Goal: Task Accomplishment & Management: Use online tool/utility

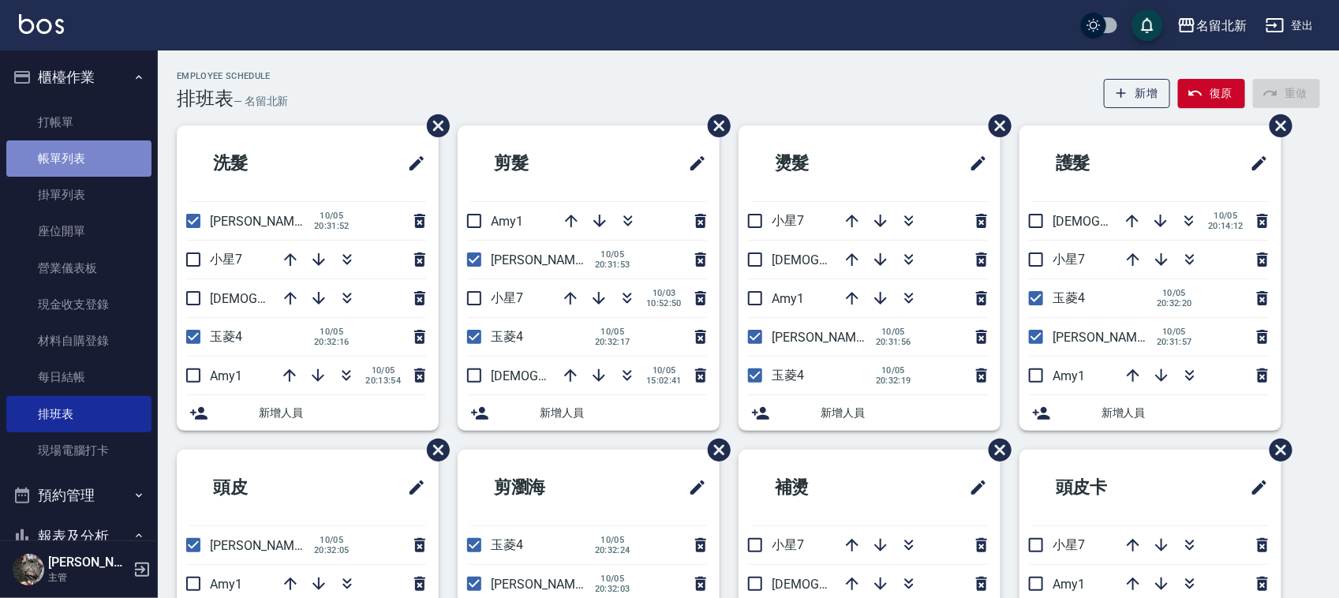
click at [88, 147] on link "帳單列表" at bounding box center [78, 159] width 145 height 36
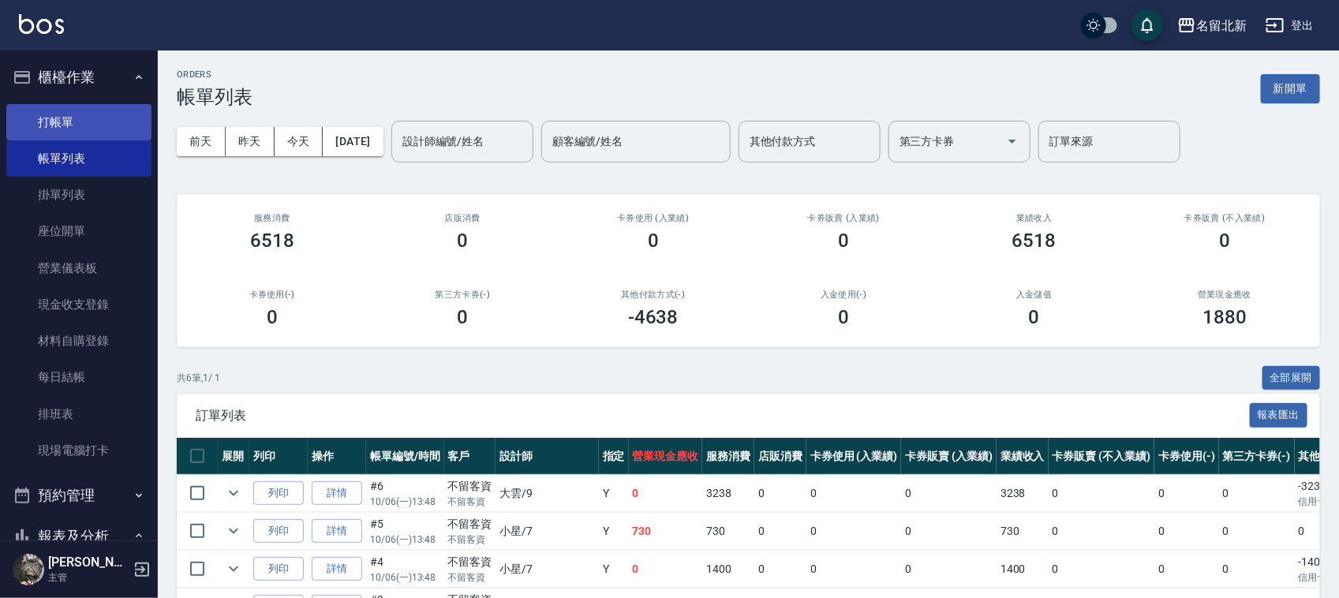
click at [71, 117] on link "打帳單" at bounding box center [78, 122] width 145 height 36
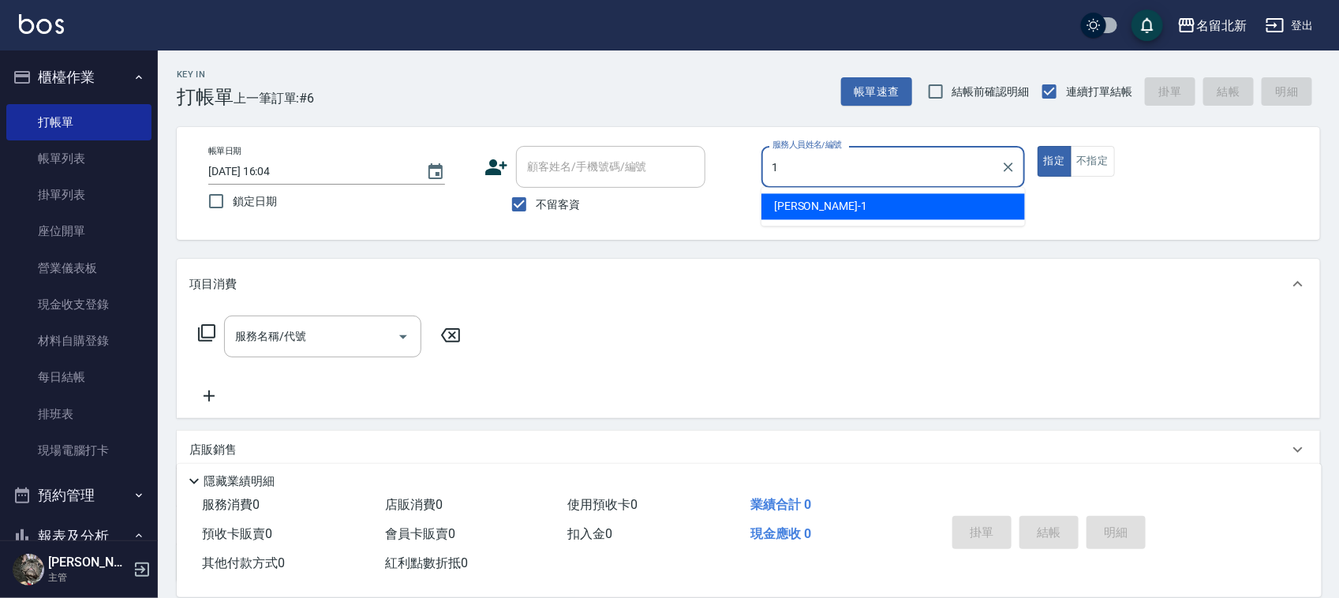
type input "[PERSON_NAME]-1"
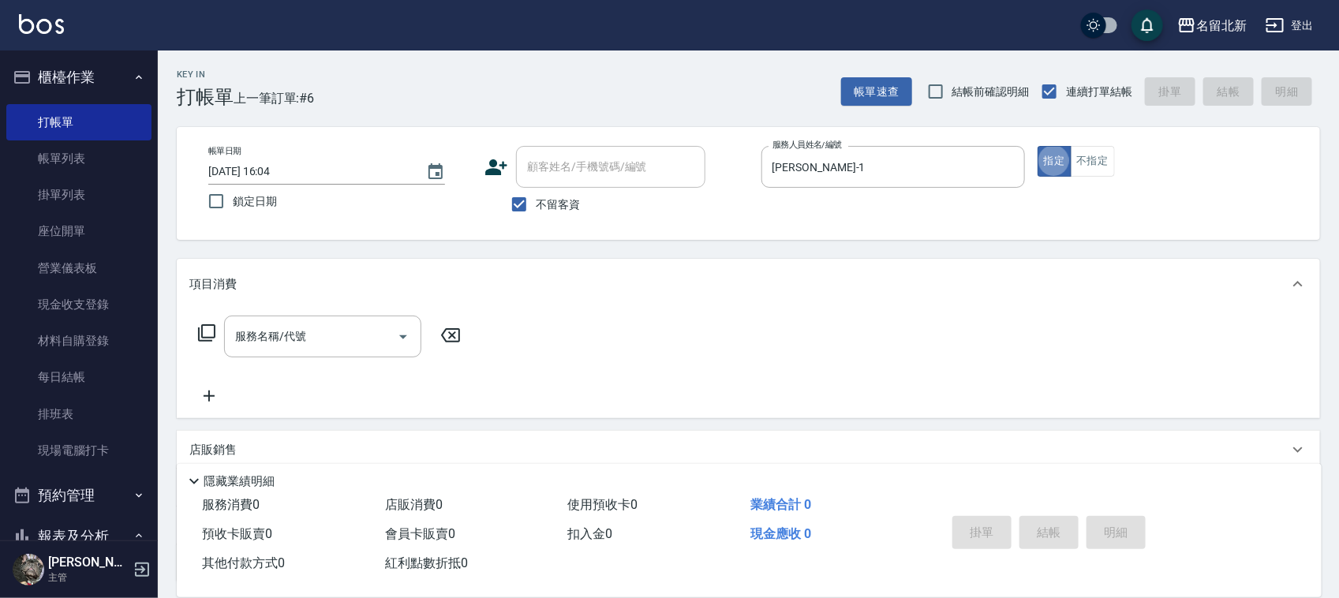
type button "true"
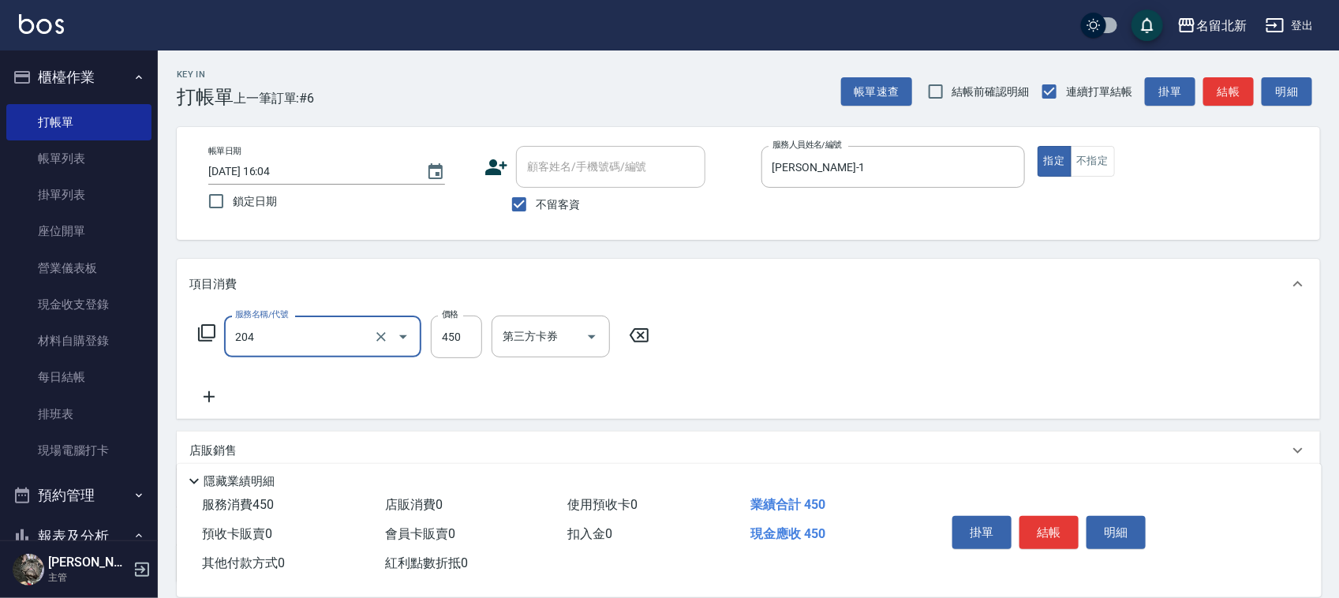
type input "髮質調理洗髮(204)"
type input "400"
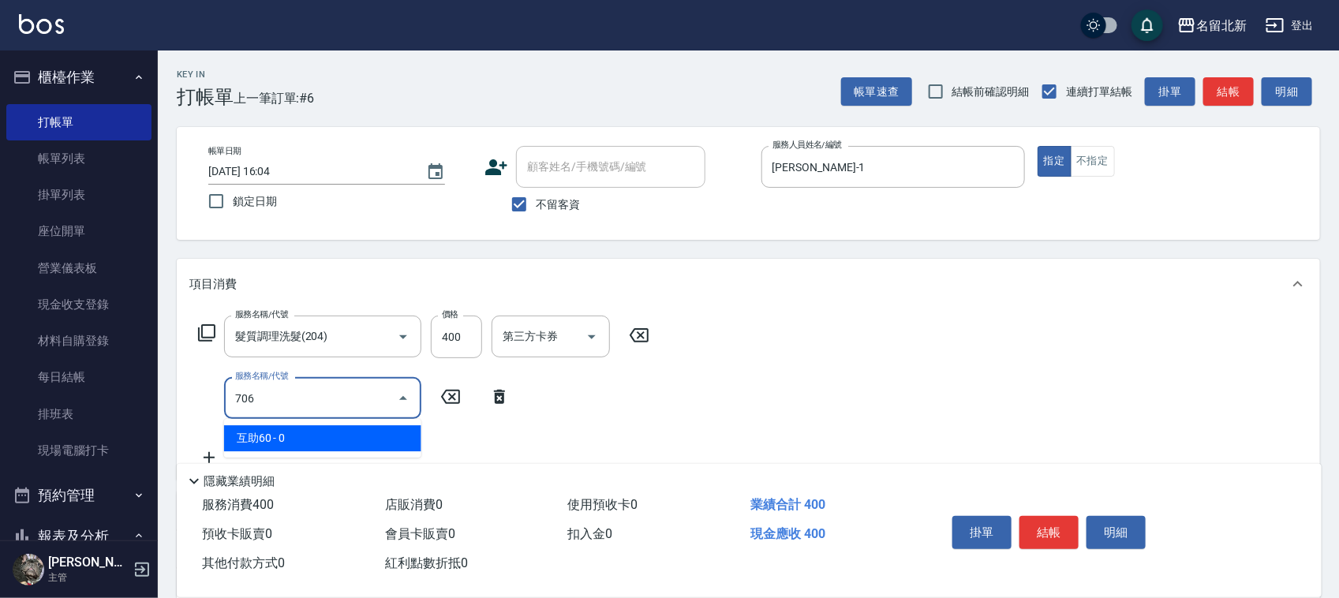
type input "互助60(706)"
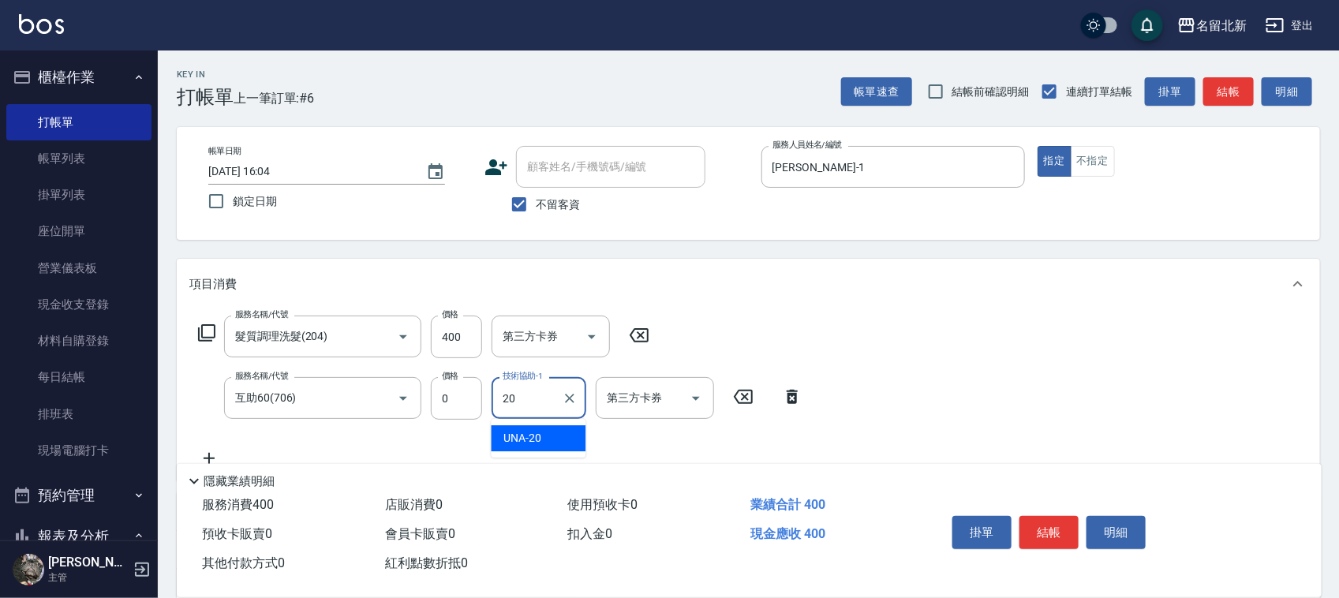
type input "UNA-20"
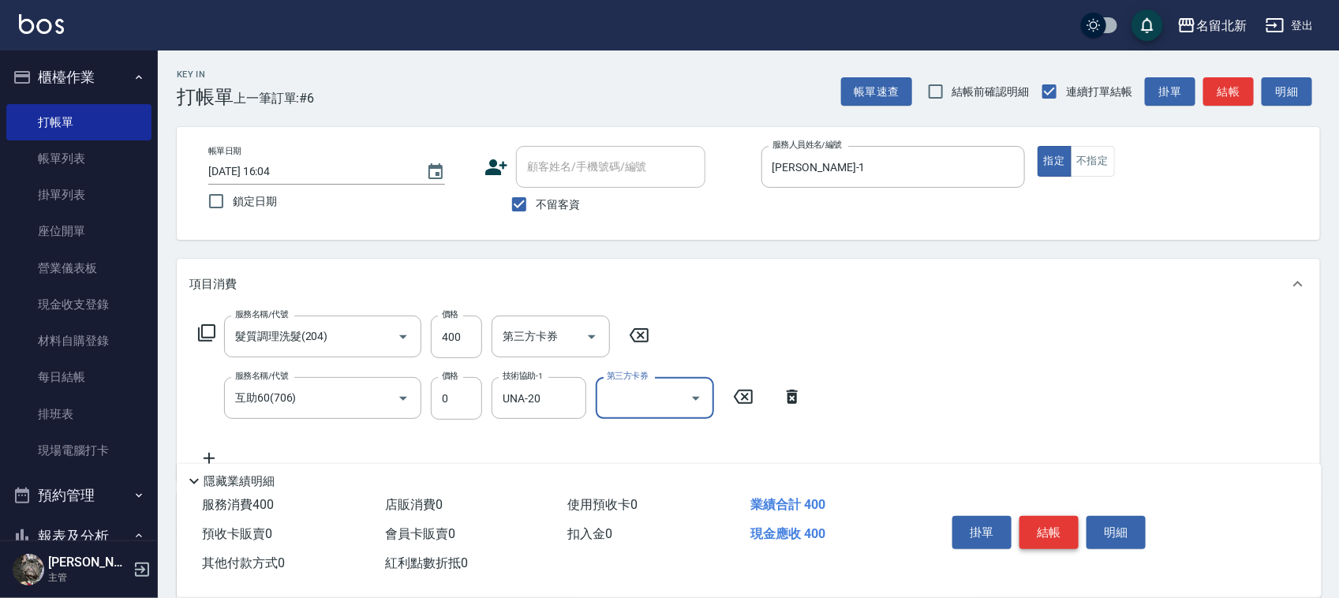
click at [1046, 526] on button "結帳" at bounding box center [1049, 532] width 59 height 33
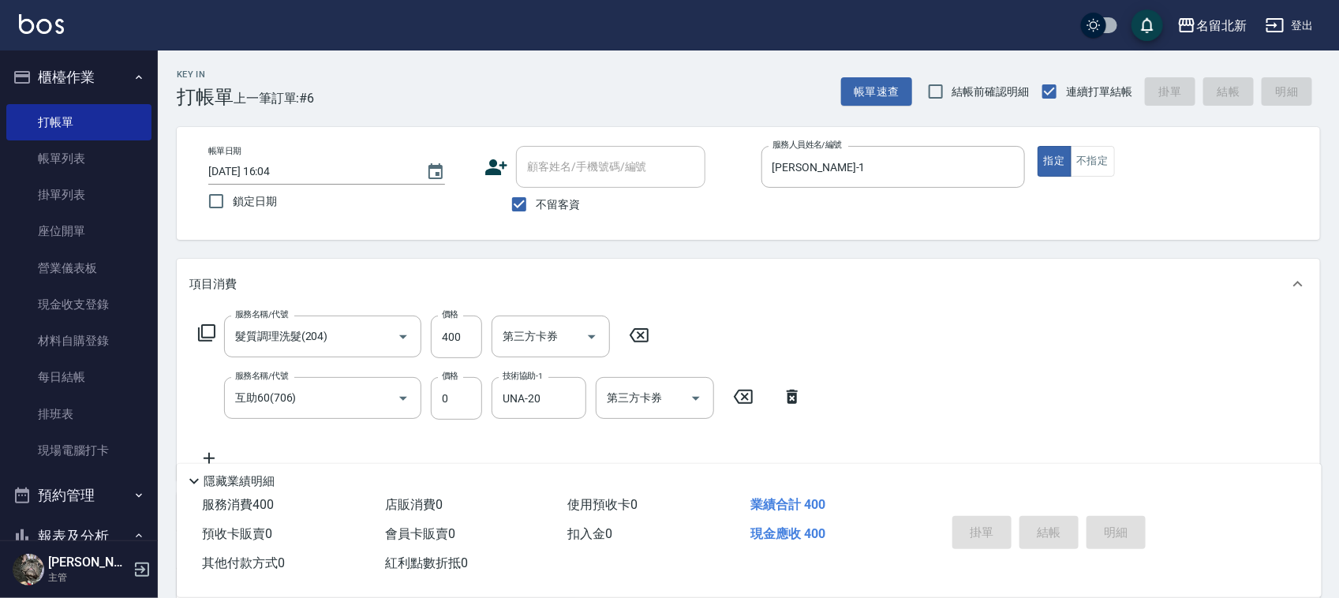
type input "[DATE] 16:05"
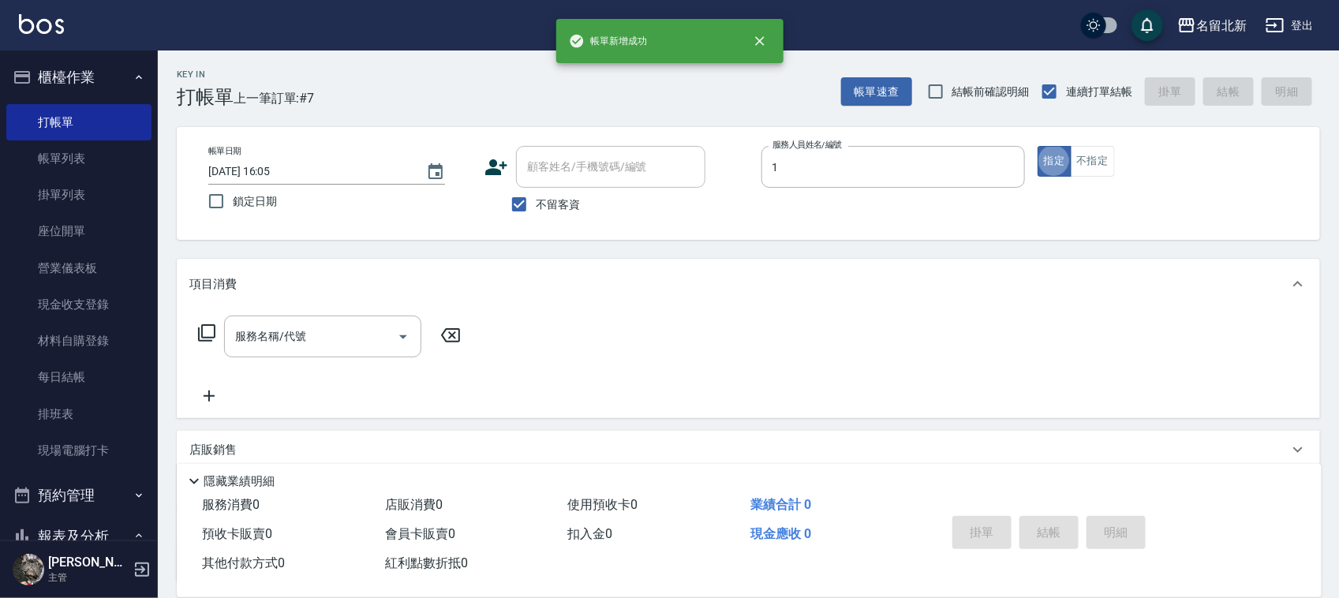
type input "[PERSON_NAME]-1"
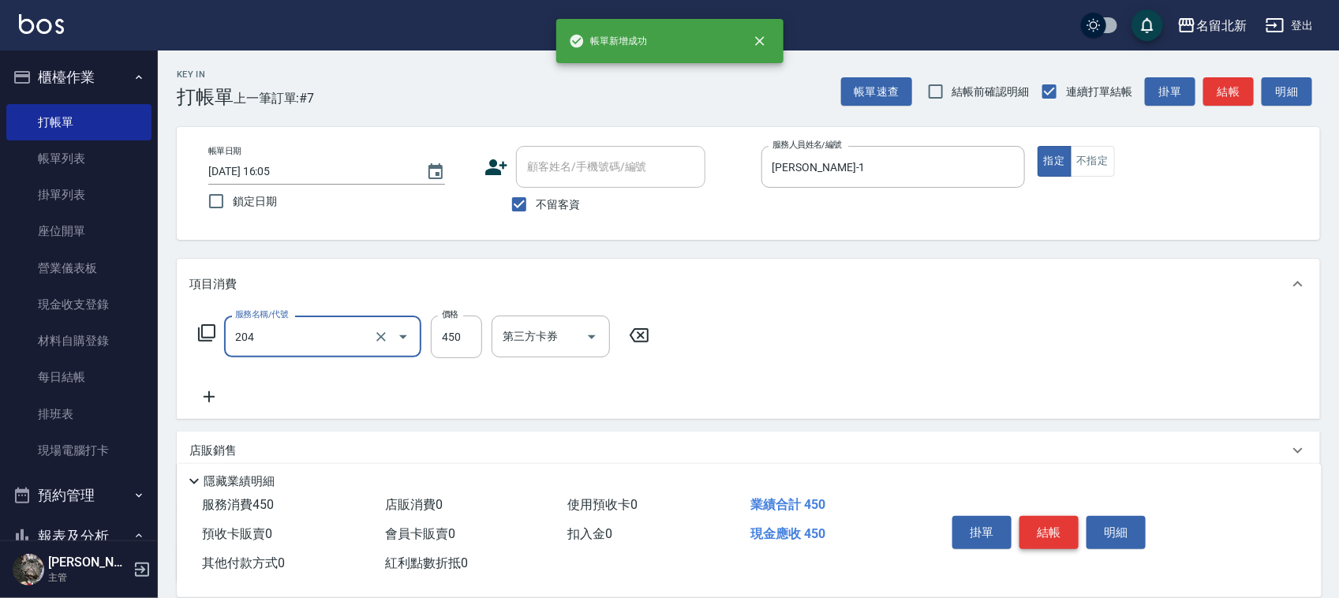
type input "髮質調理洗髮(204)"
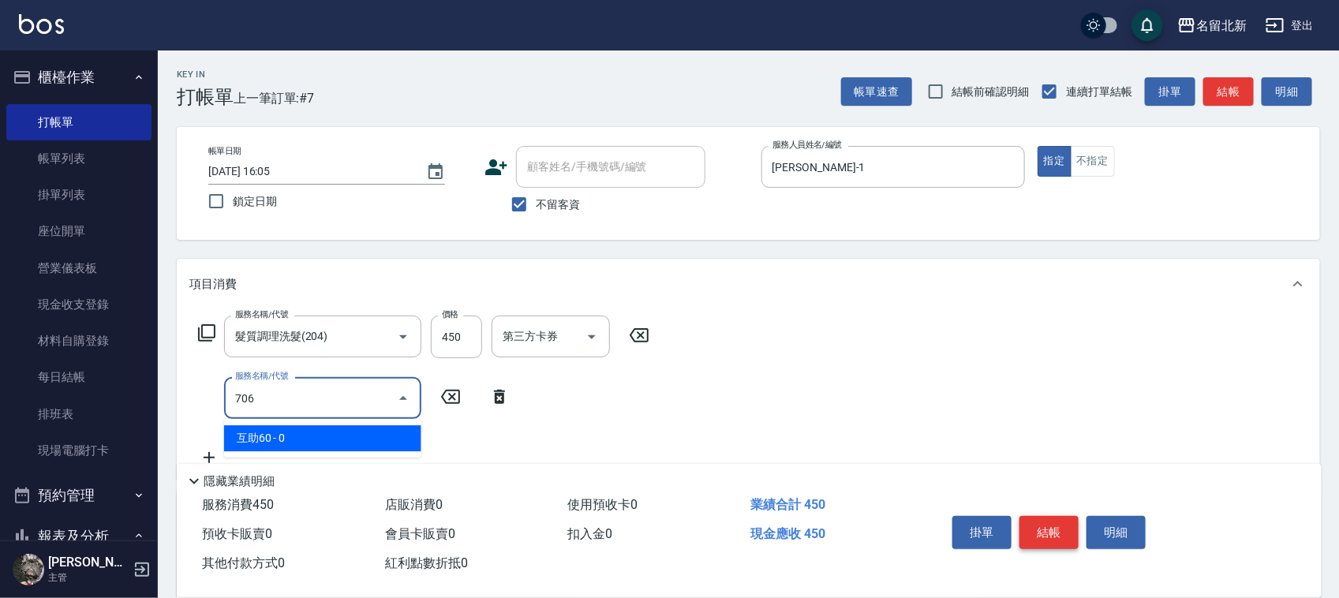
type input "互助60(706)"
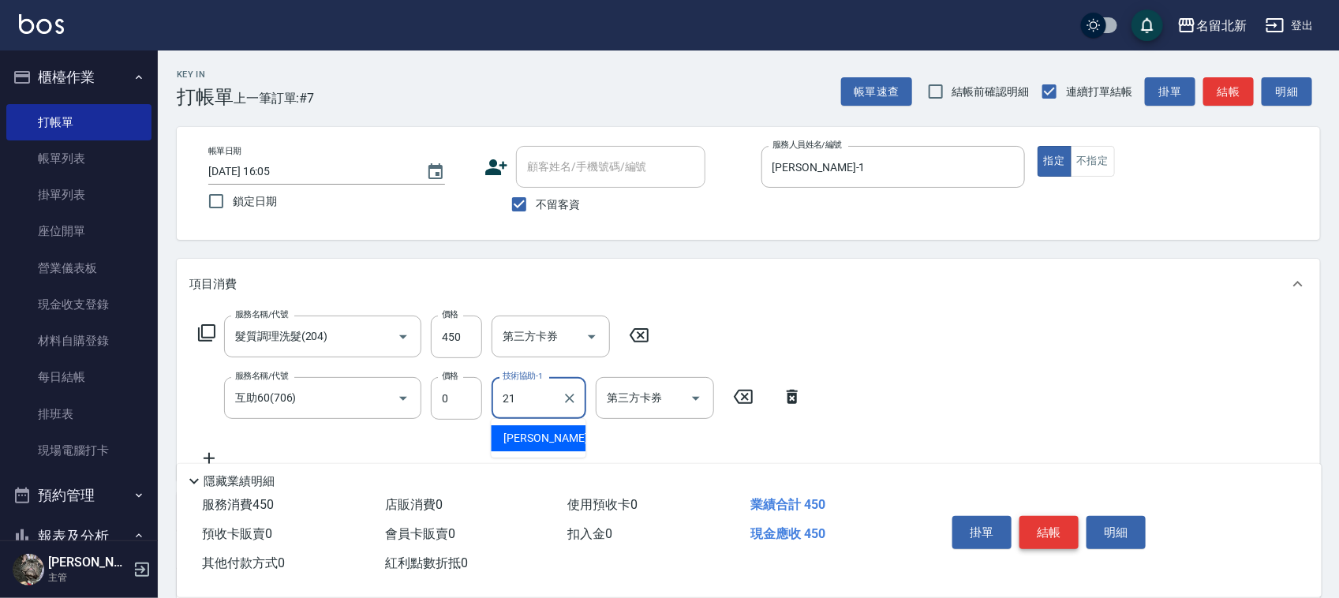
type input "[PERSON_NAME]-21"
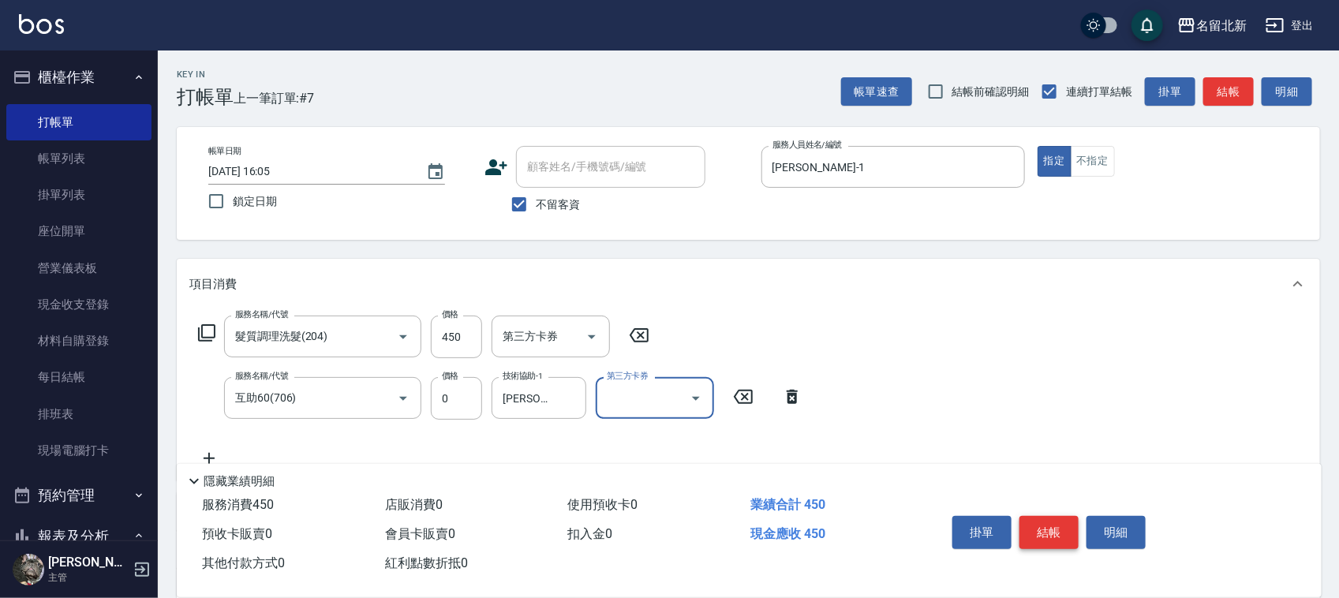
click at [1046, 526] on button "結帳" at bounding box center [1049, 532] width 59 height 33
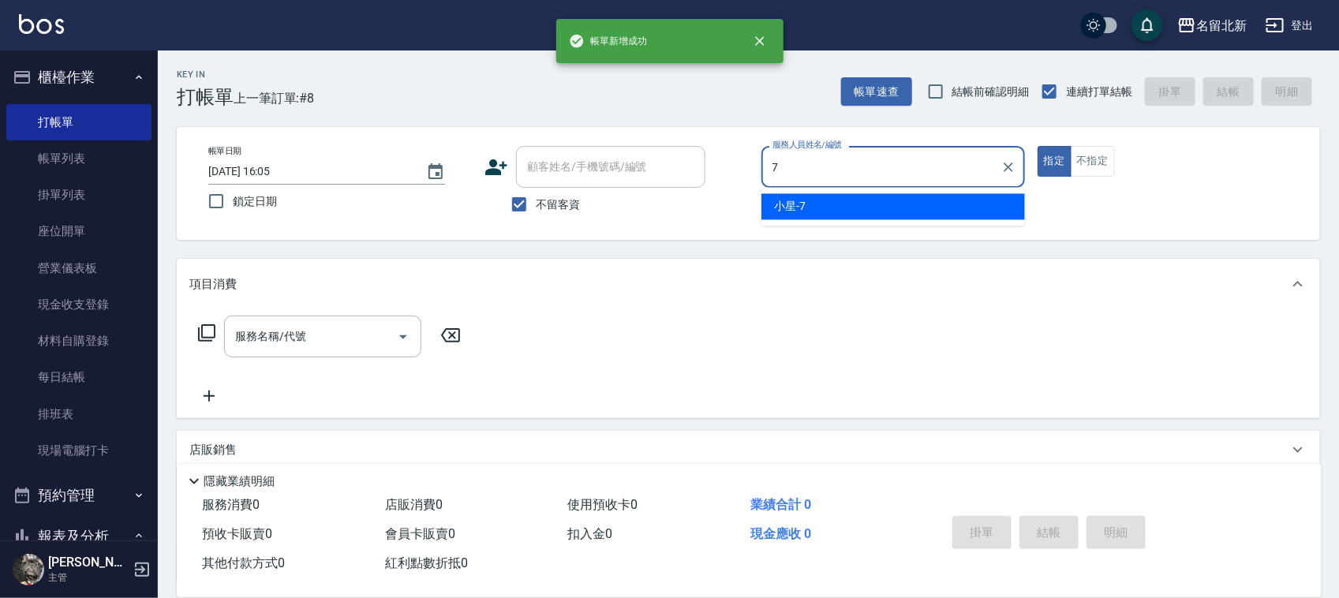
type input "小星-7"
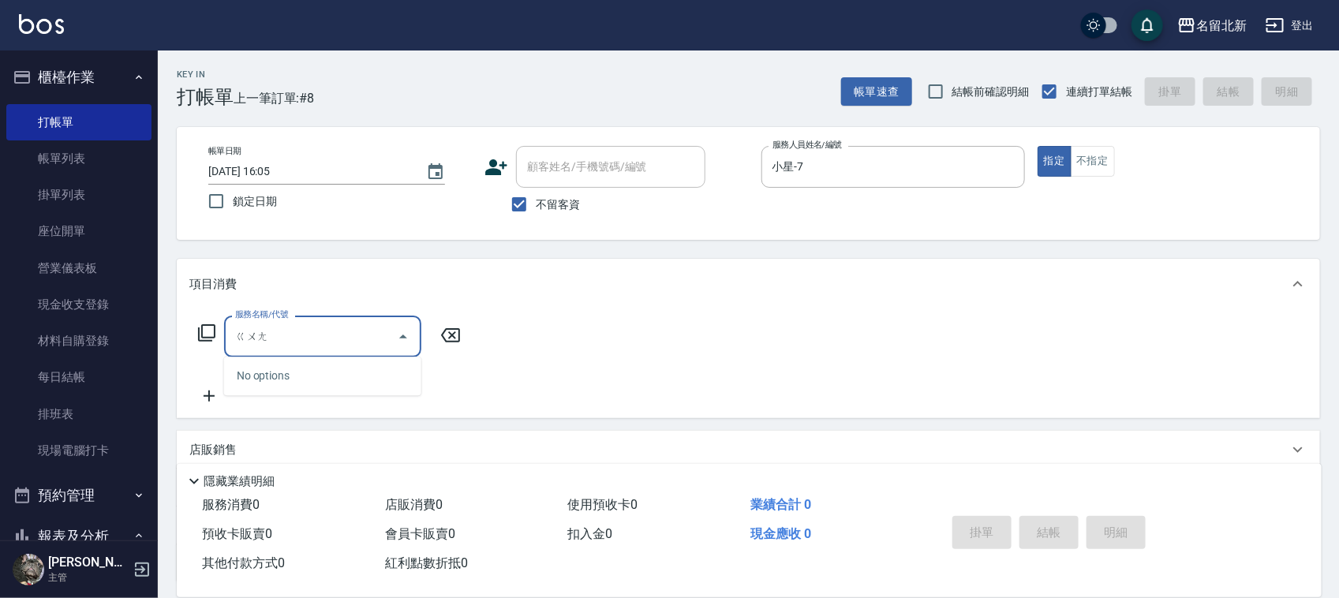
type input "光"
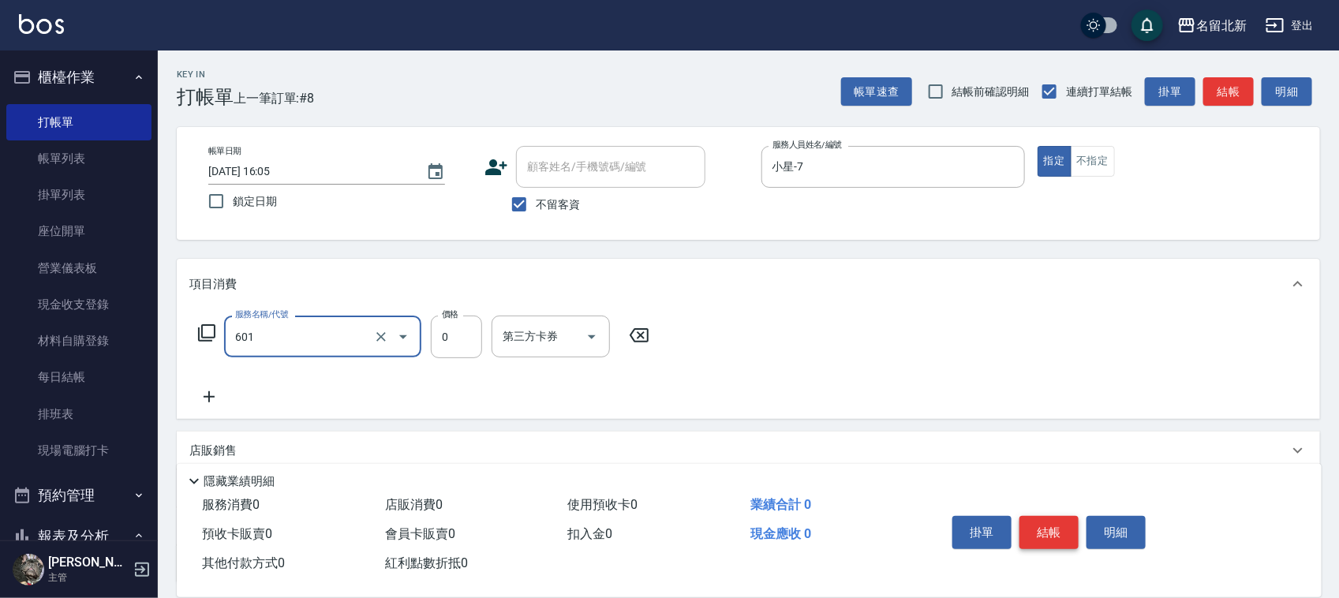
type input "使用護髮卡(601)"
type input "948"
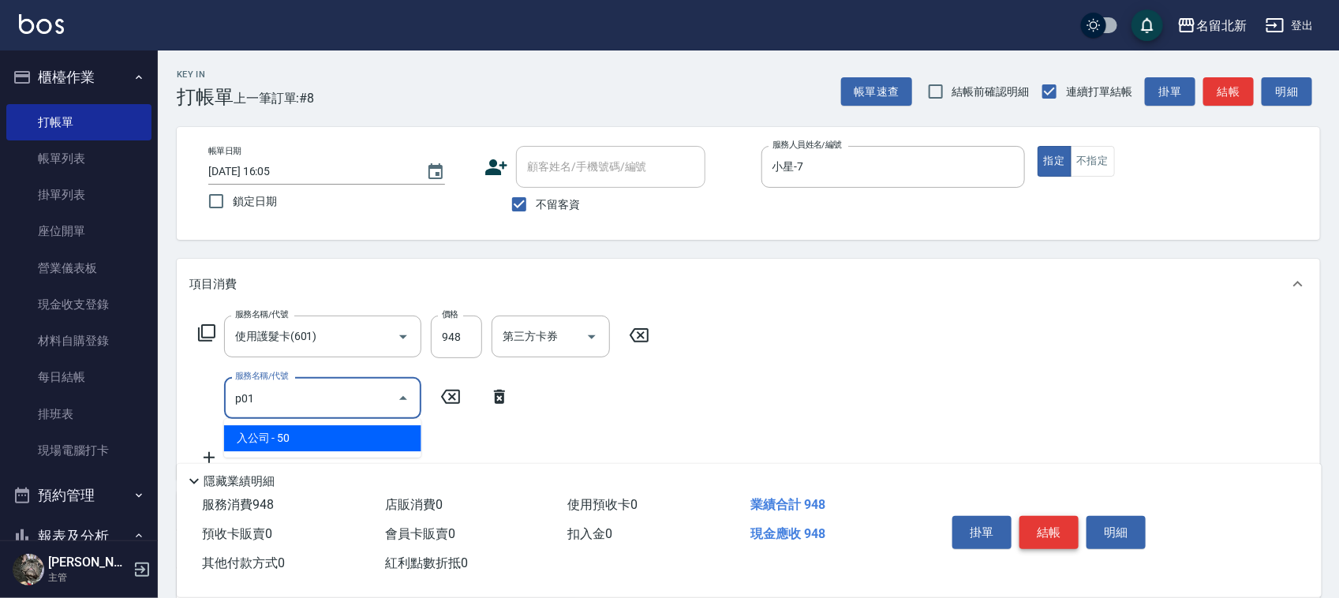
type input "入公司(p01)"
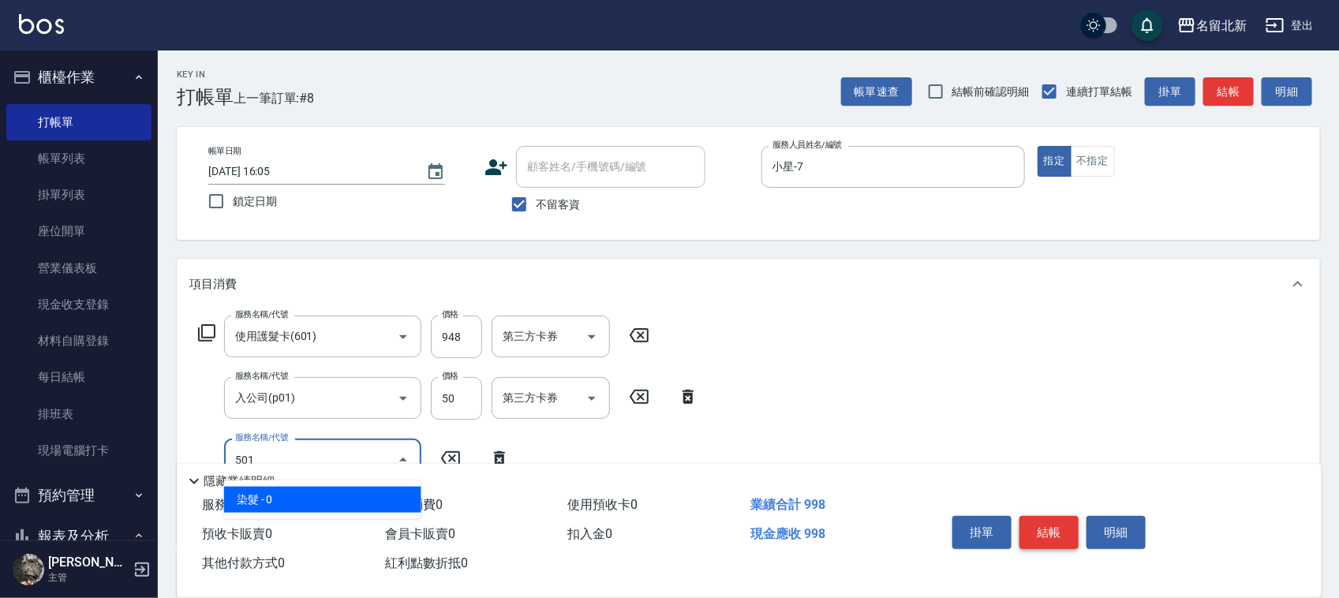
type input "染髮(501)"
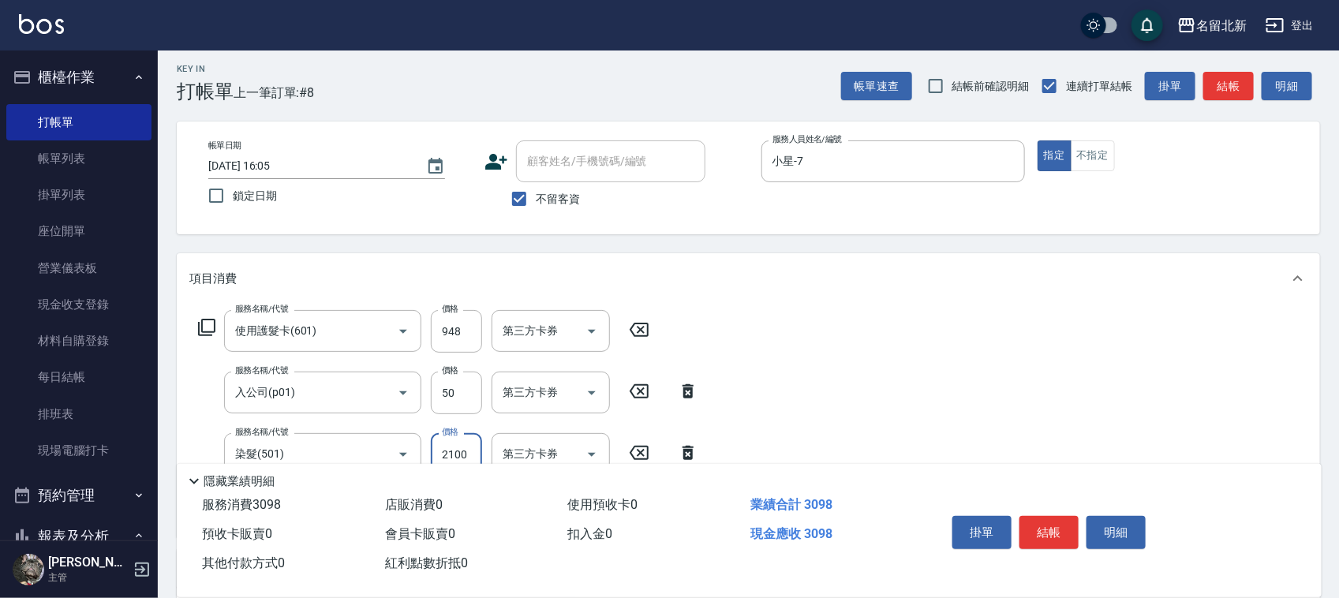
scroll to position [258, 0]
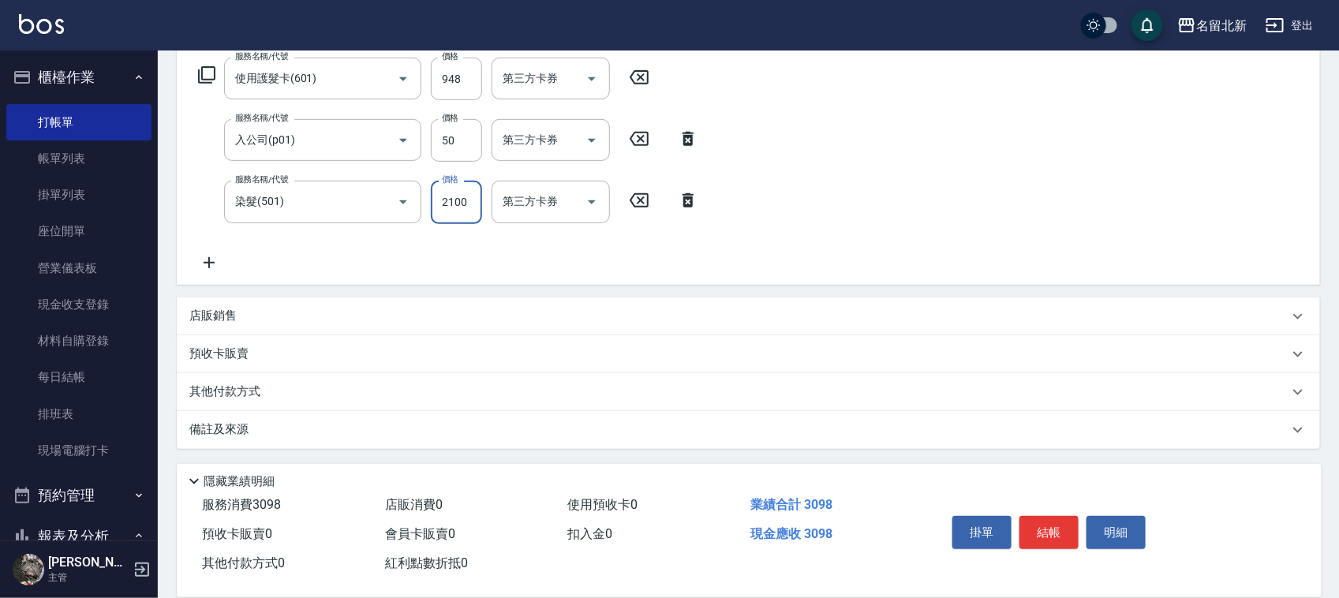
type input "2100"
click at [219, 388] on p "其他付款方式" at bounding box center [228, 392] width 79 height 17
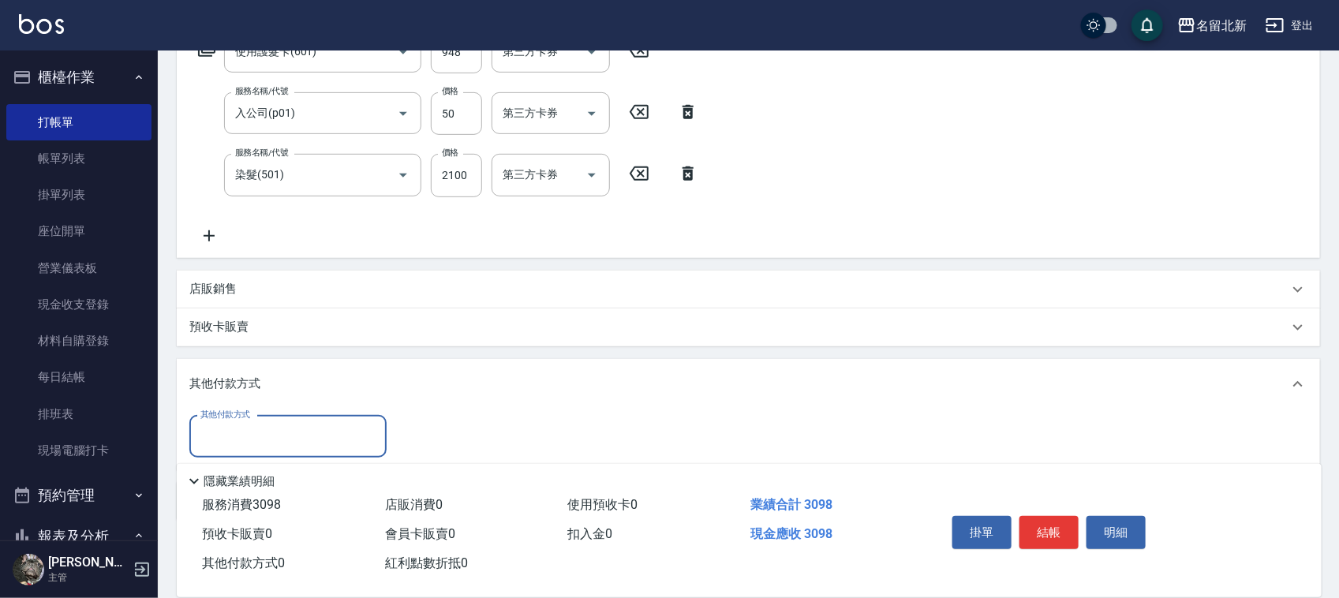
scroll to position [354, 0]
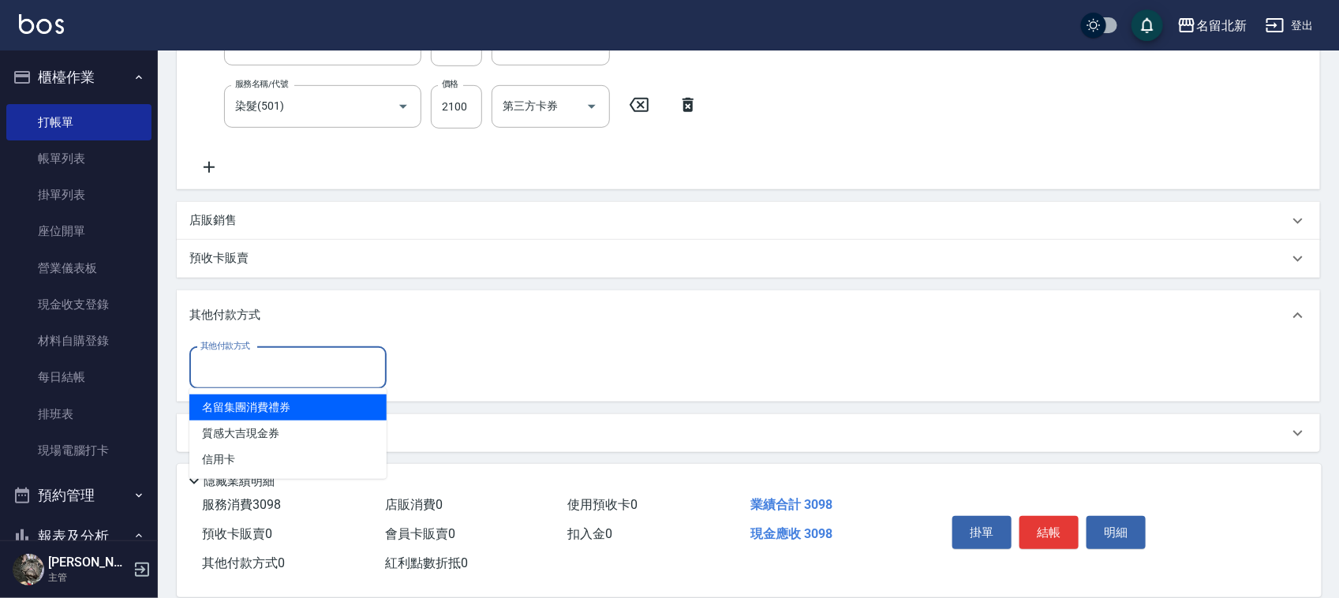
click at [215, 373] on input "其他付款方式" at bounding box center [288, 368] width 183 height 28
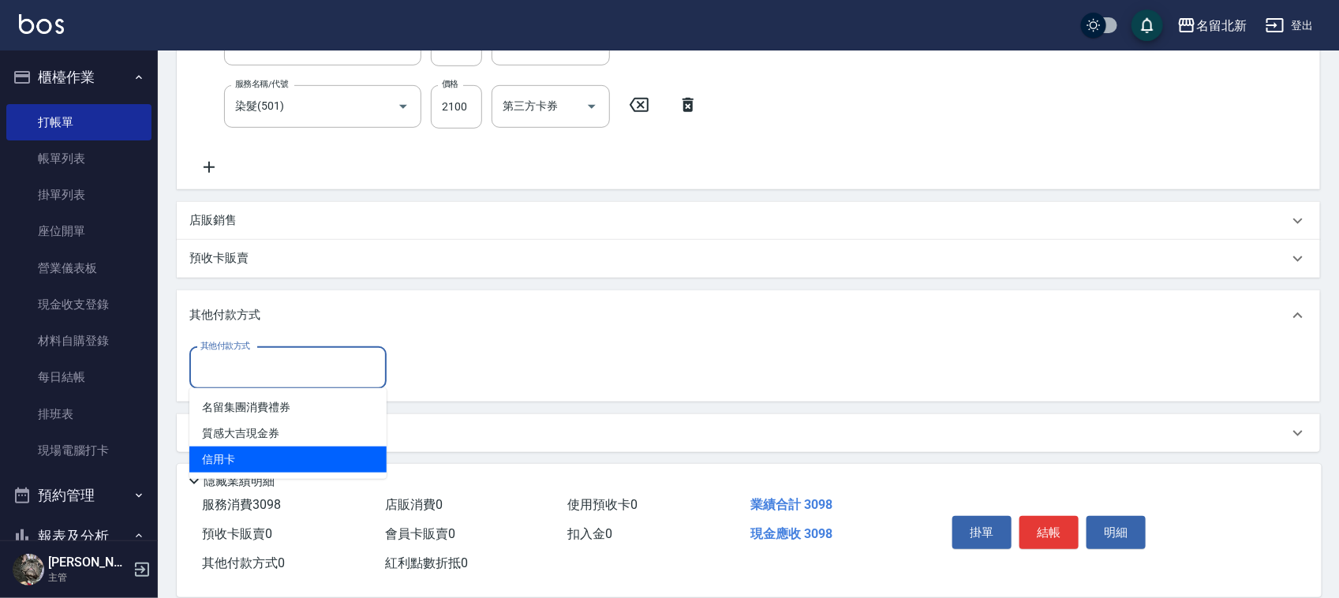
click at [245, 452] on span "信用卡" at bounding box center [287, 460] width 197 height 26
type input "信用卡"
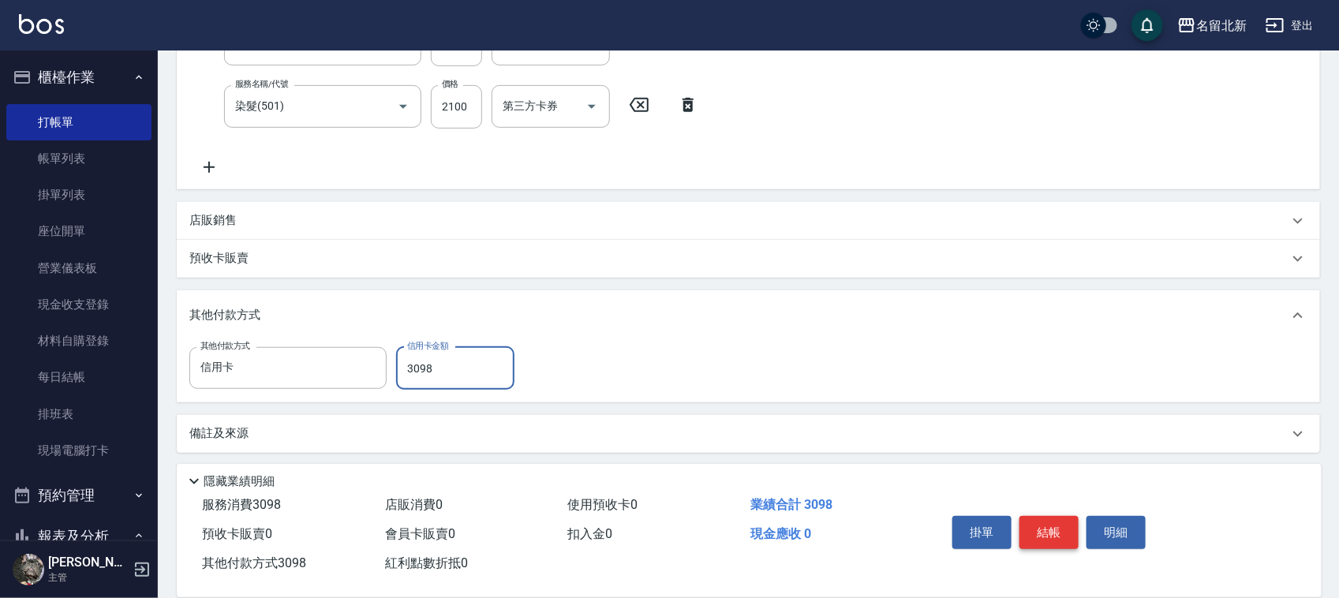
type input "3098"
click at [1036, 518] on button "結帳" at bounding box center [1049, 532] width 59 height 33
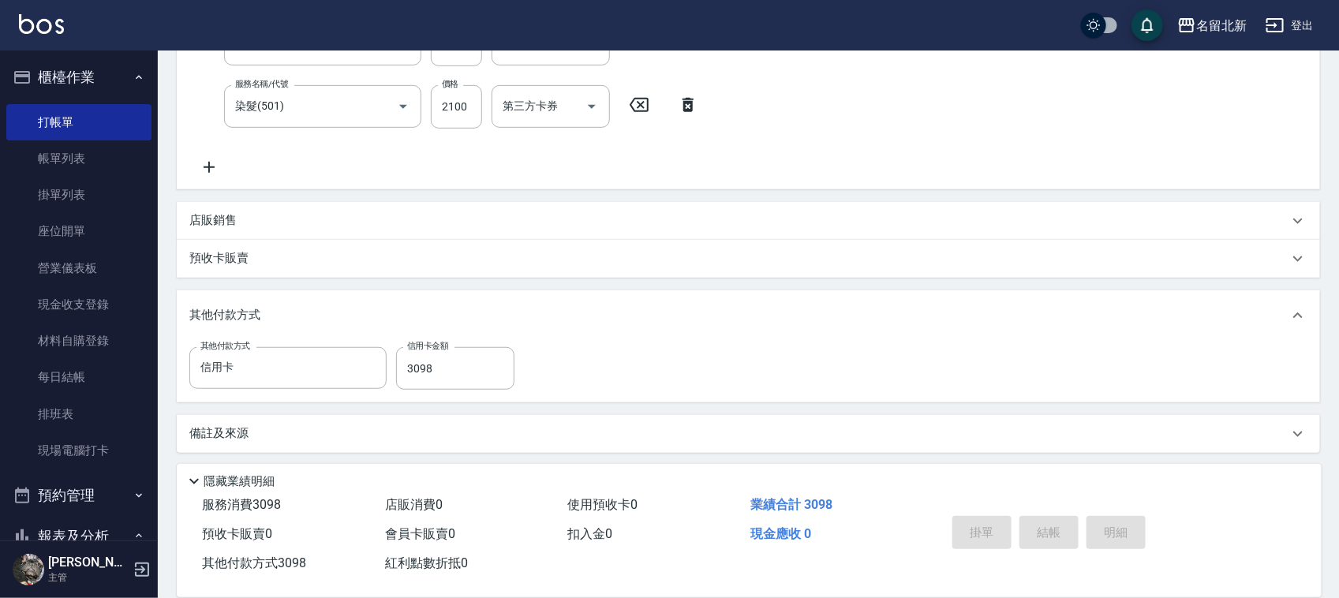
type input "[DATE] 16:06"
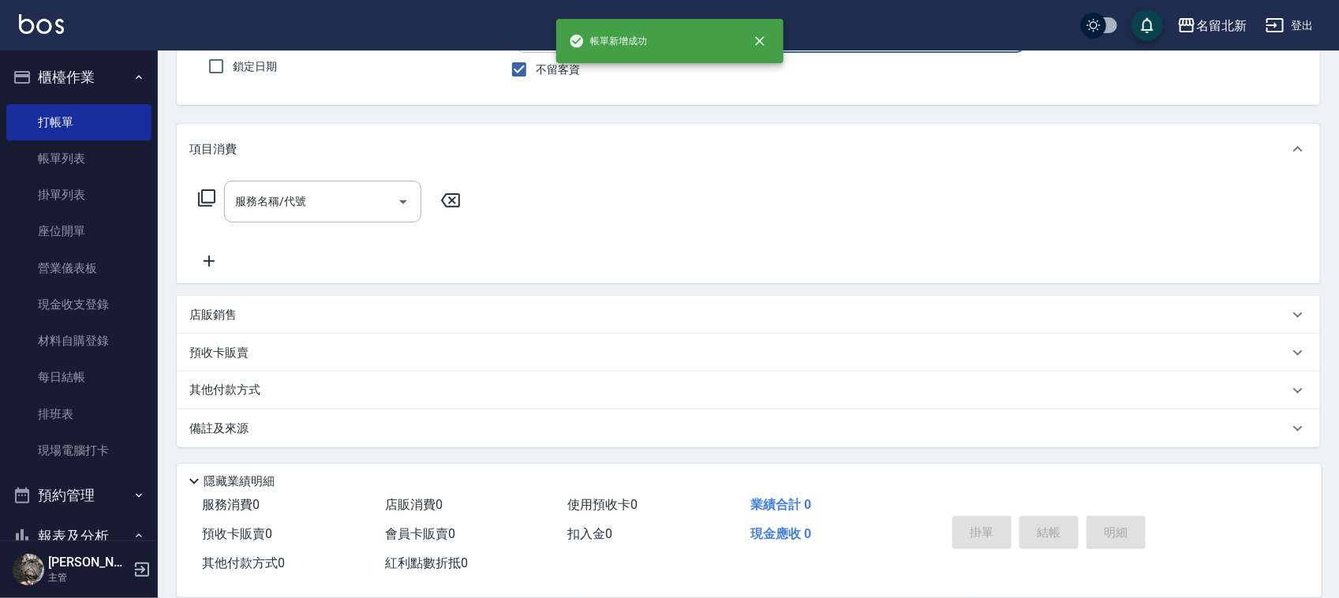
scroll to position [0, 0]
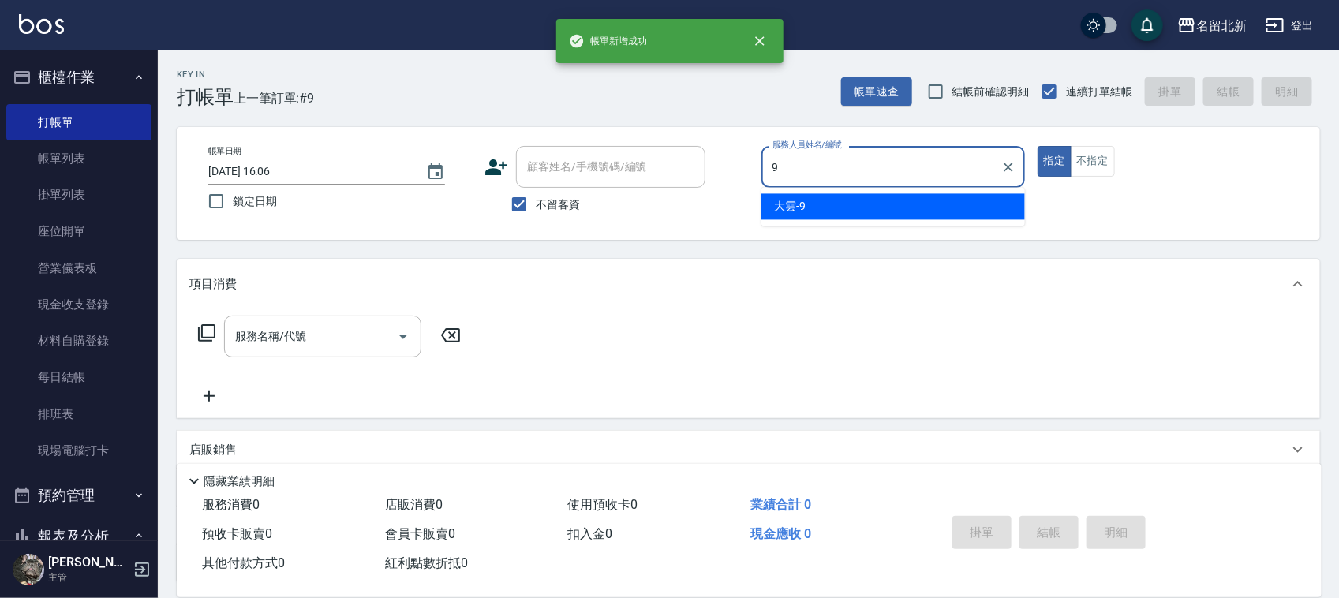
type input "大雲-9"
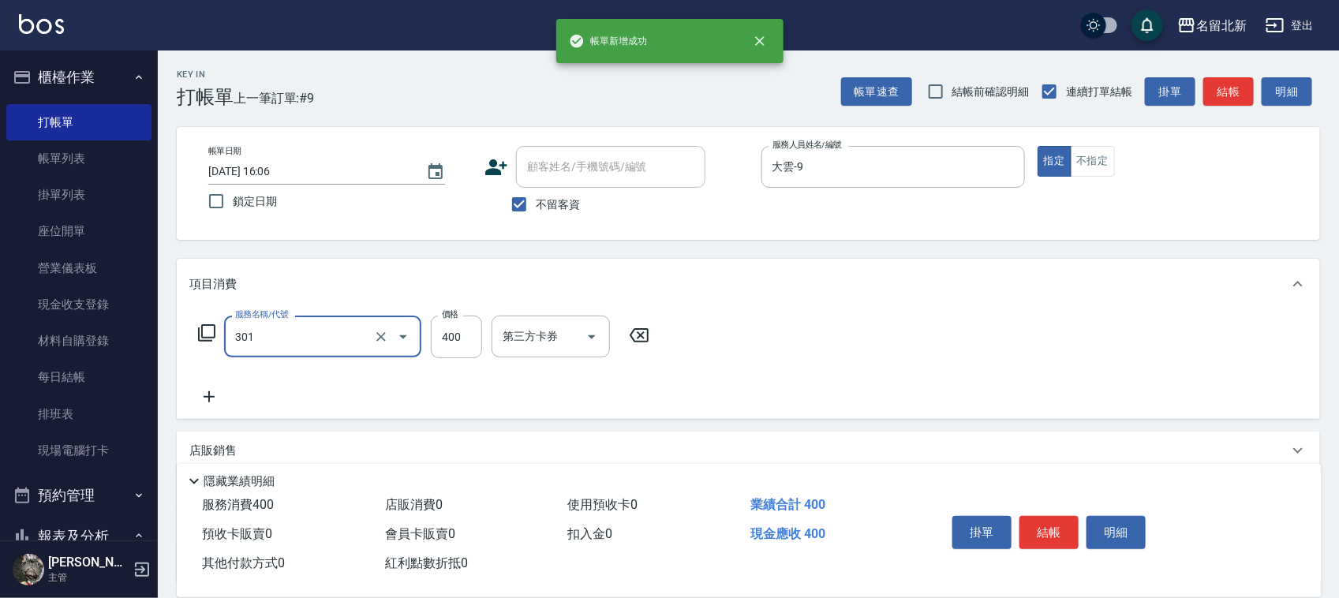
type input "造型剪髮(301)"
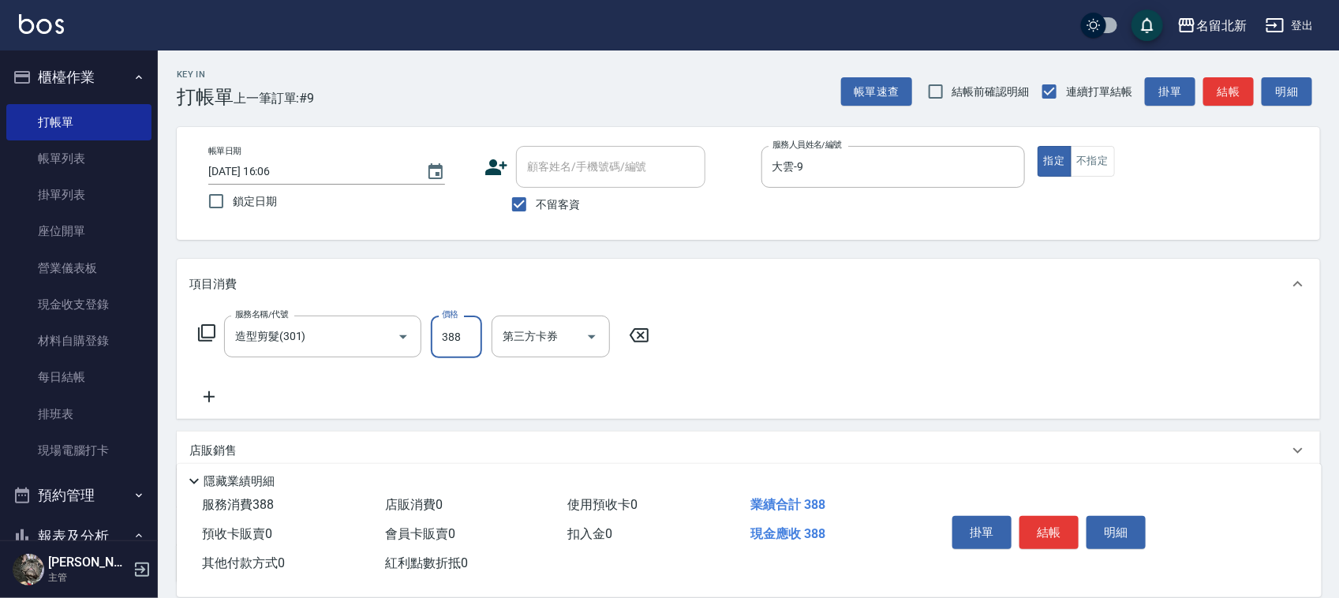
type input "388"
click at [1036, 518] on button "結帳" at bounding box center [1049, 532] width 59 height 33
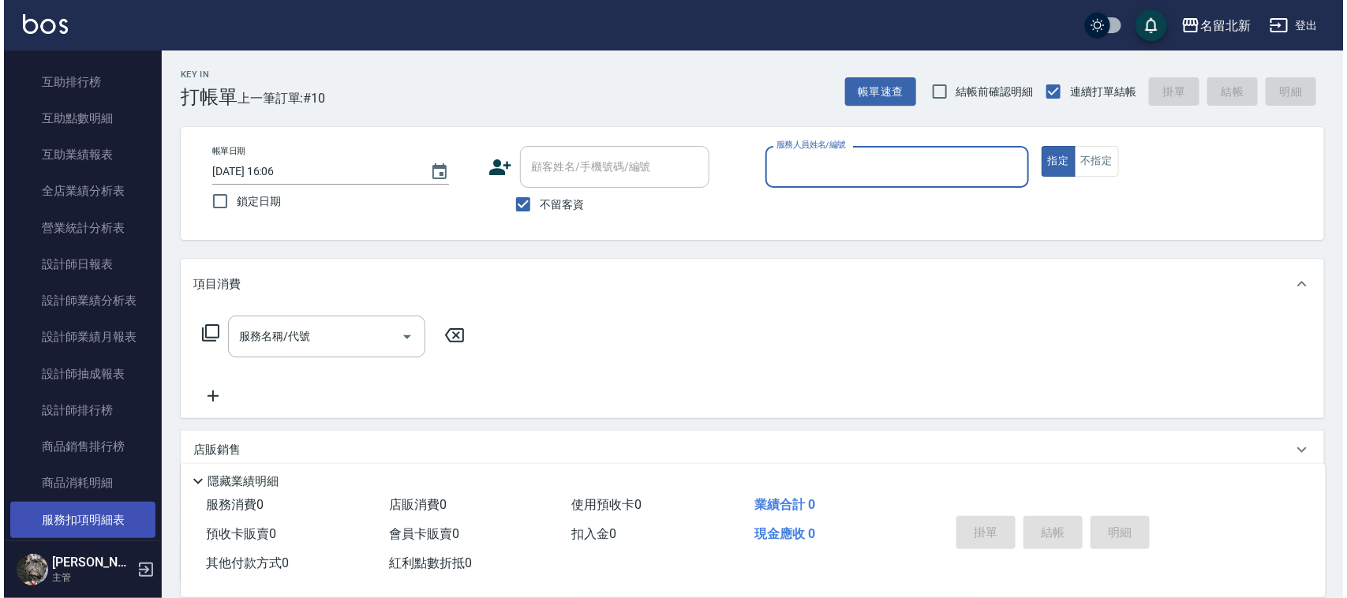
scroll to position [789, 0]
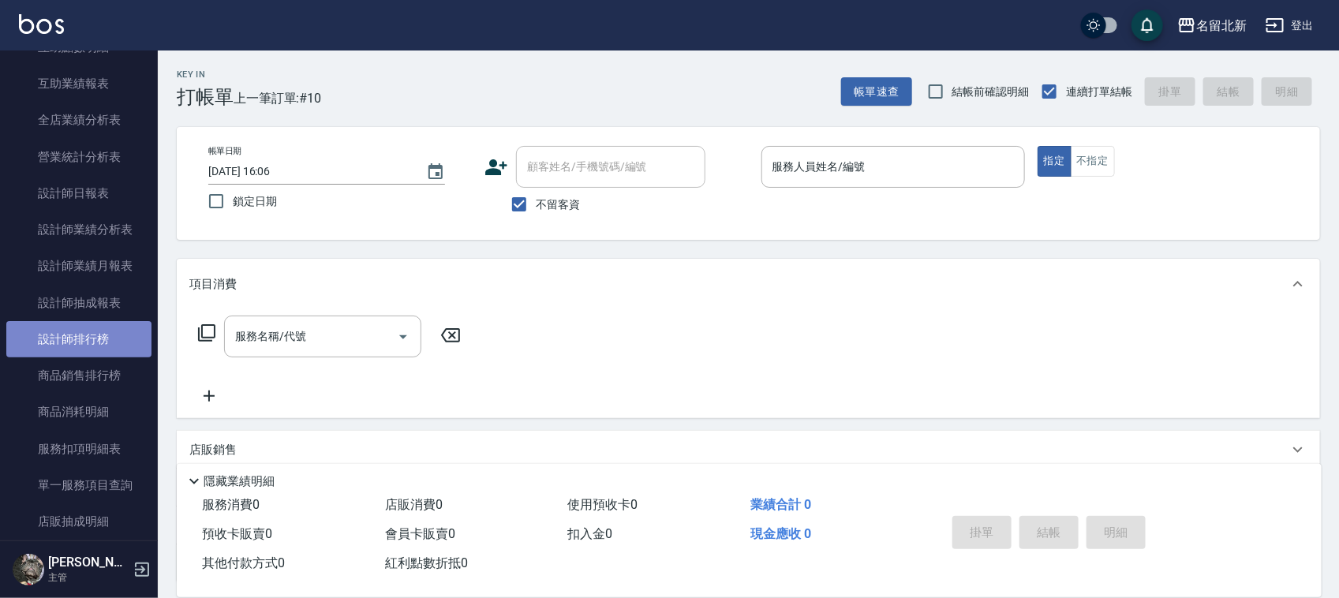
click at [112, 332] on link "設計師排行榜" at bounding box center [78, 339] width 145 height 36
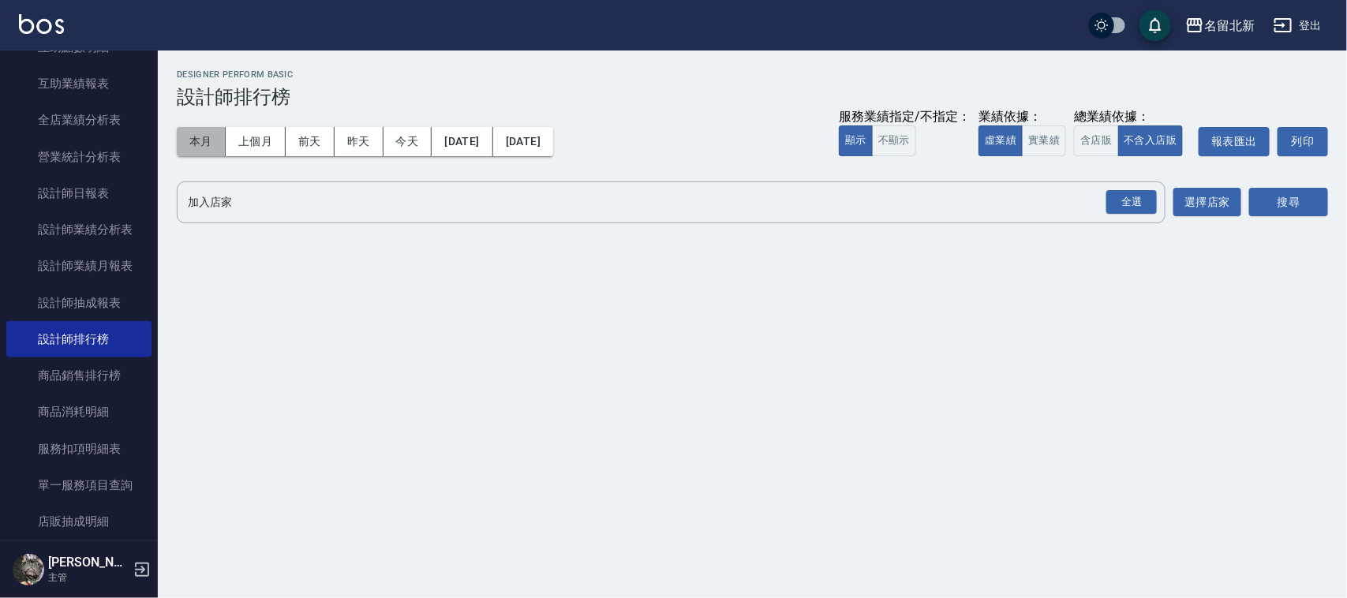
click at [199, 138] on button "本月" at bounding box center [201, 141] width 49 height 29
drag, startPoint x: 1133, startPoint y: 225, endPoint x: 1131, endPoint y: 215, distance: 9.6
click at [1133, 219] on div "名留北新 [DATE] - [DATE] 設計師排行榜 列印時間： [DATE][PHONE_NUMBER]:06 Designer Perform Basi…" at bounding box center [753, 150] width 1190 height 198
click at [1131, 215] on button "全選" at bounding box center [1131, 202] width 57 height 31
click at [1273, 184] on div "搜尋" at bounding box center [1289, 203] width 79 height 42
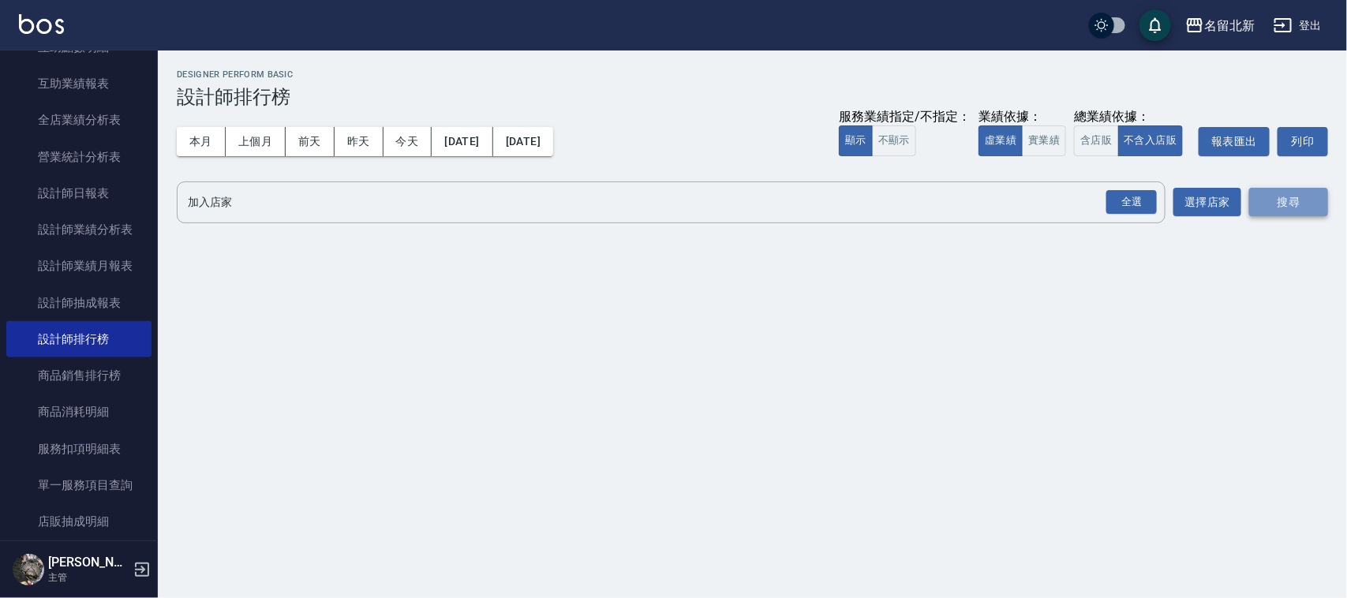
click at [1276, 198] on button "搜尋" at bounding box center [1289, 202] width 79 height 29
click at [221, 143] on button "本月" at bounding box center [201, 141] width 49 height 29
click at [1115, 211] on div "全選" at bounding box center [1132, 202] width 51 height 24
click at [1283, 207] on button "搜尋" at bounding box center [1289, 203] width 79 height 29
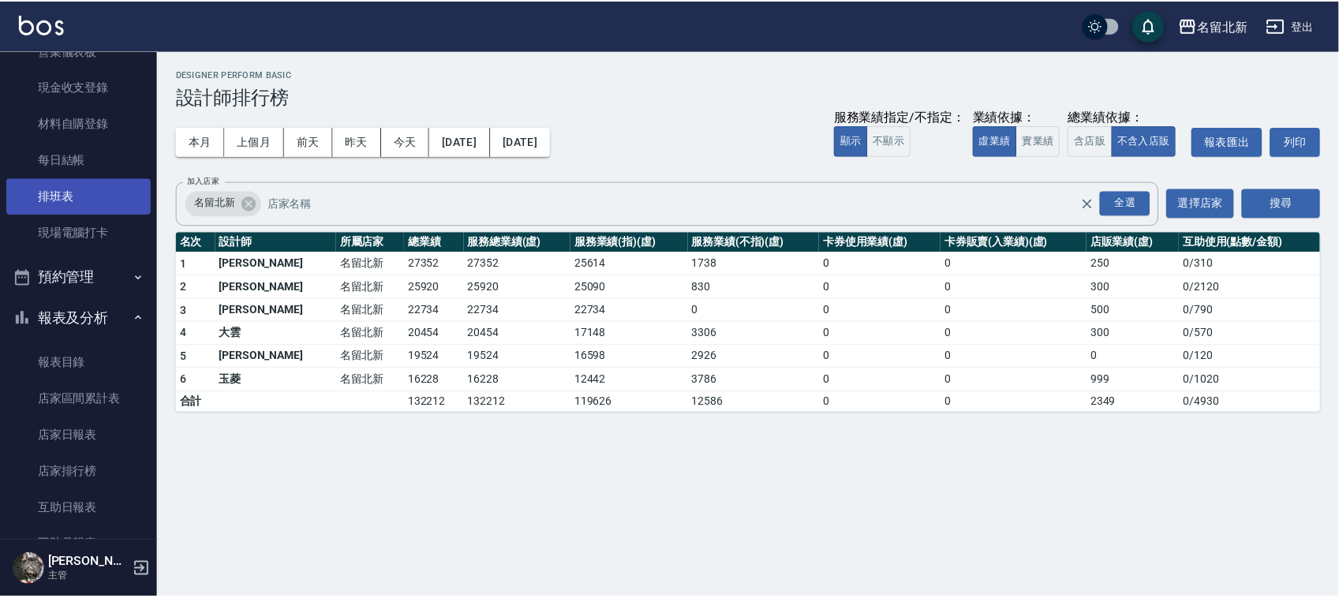
scroll to position [197, 0]
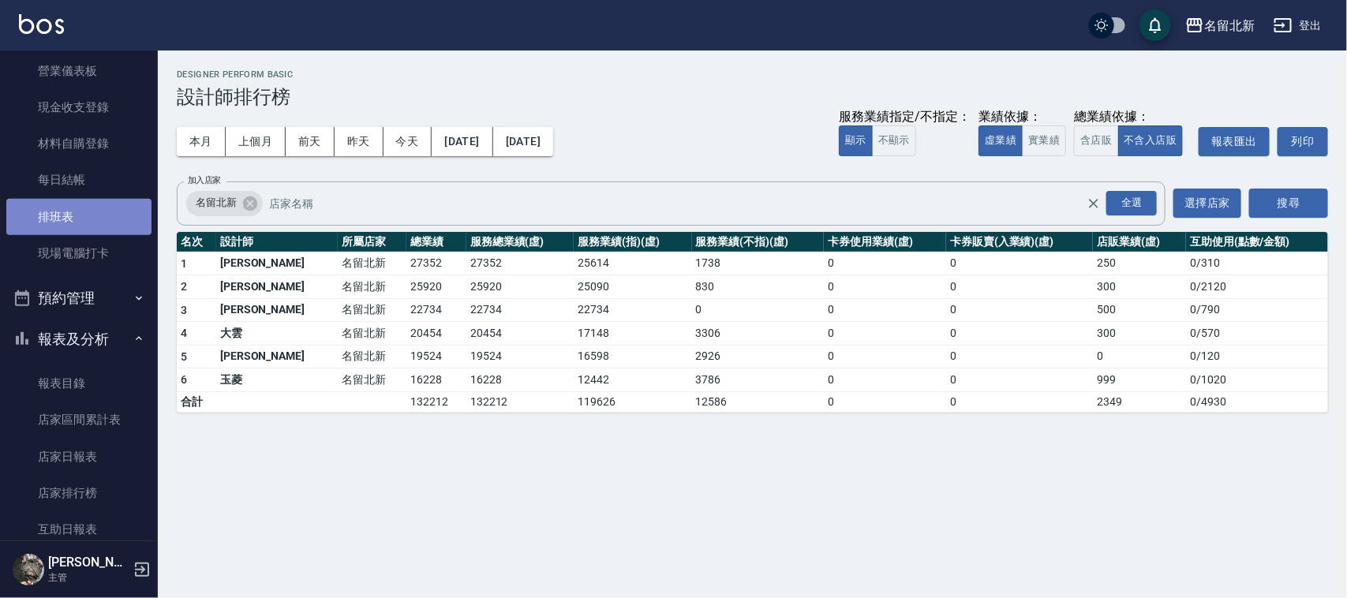
click at [103, 222] on link "排班表" at bounding box center [78, 217] width 145 height 36
